Goal: Information Seeking & Learning: Learn about a topic

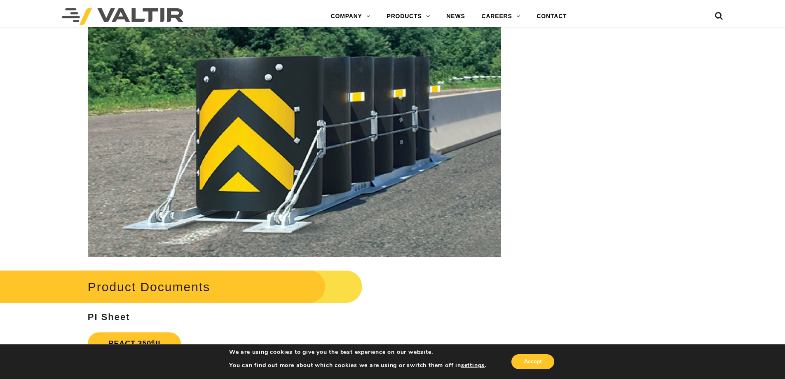
scroll to position [1153, 0]
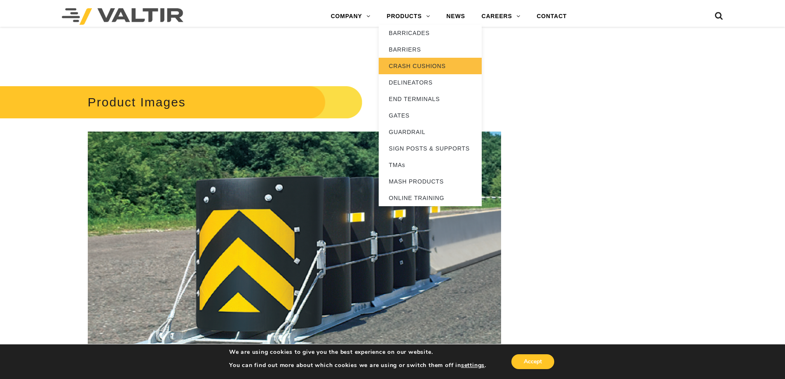
click at [418, 68] on link "CRASH CUSHIONS" at bounding box center [430, 66] width 103 height 16
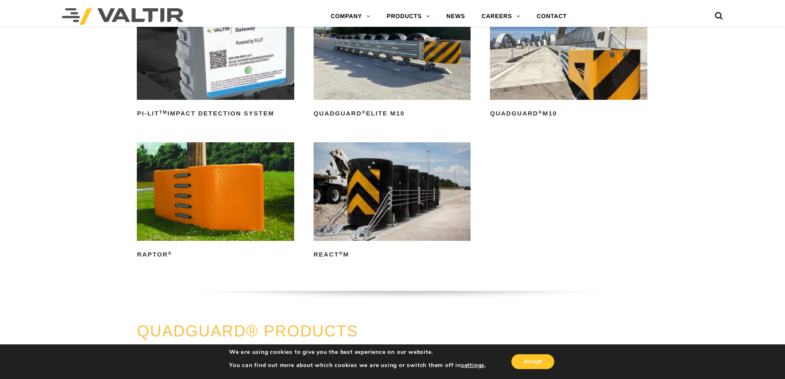
scroll to position [288, 0]
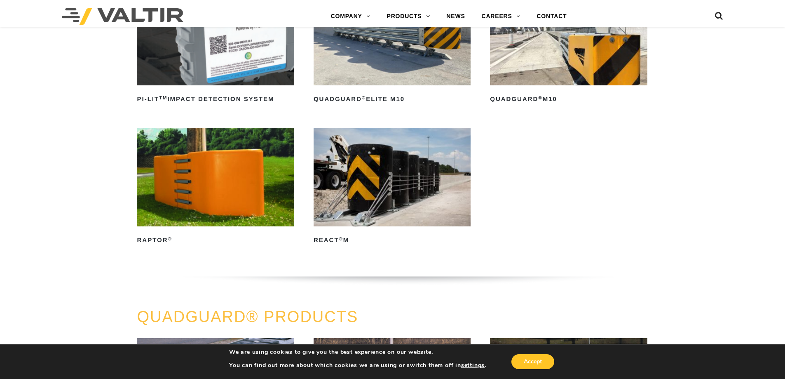
click at [378, 158] on img at bounding box center [391, 177] width 157 height 98
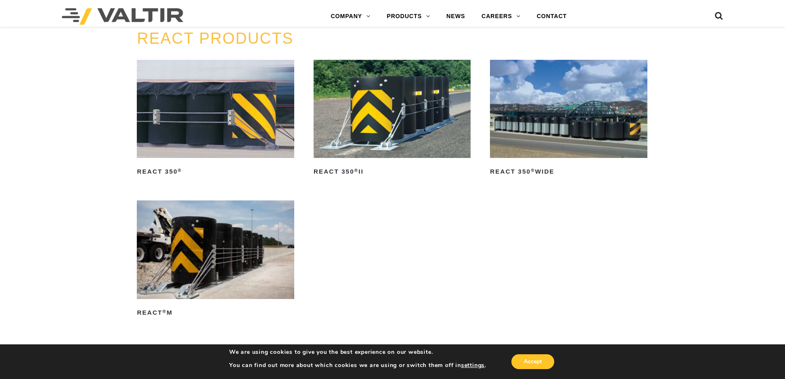
scroll to position [1071, 0]
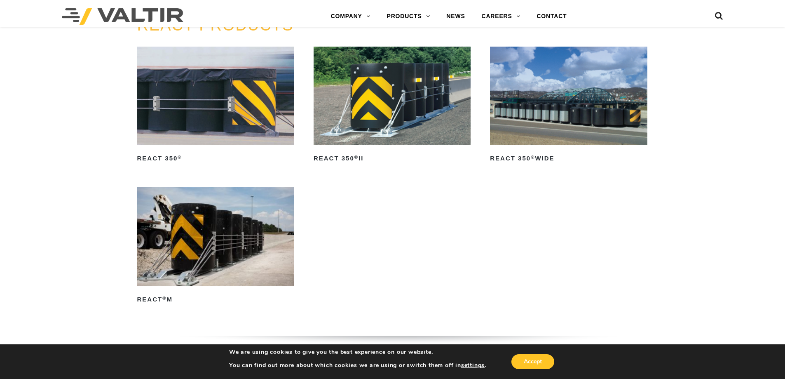
click at [595, 101] on img at bounding box center [568, 96] width 157 height 98
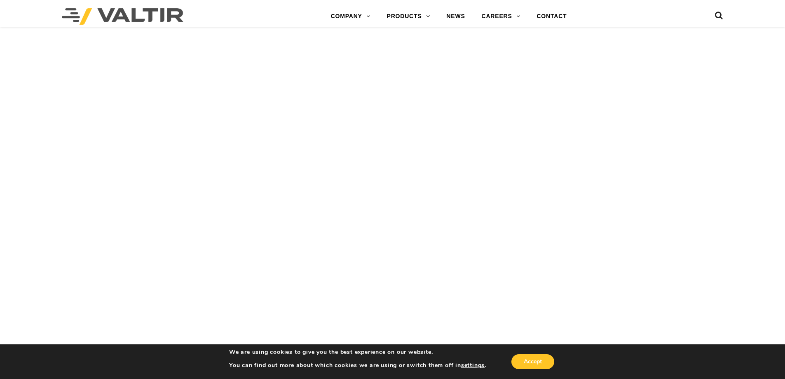
scroll to position [2493, 0]
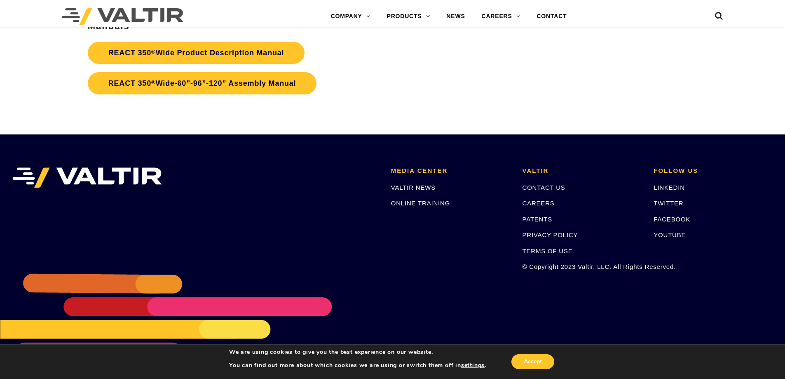
scroll to position [1532, 0]
